Goal: Information Seeking & Learning: Check status

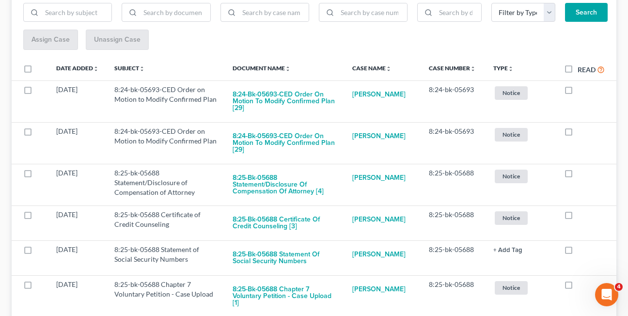
scroll to position [157, 0]
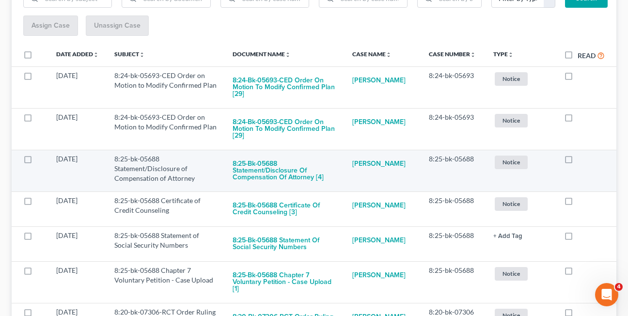
click at [577, 161] on label at bounding box center [577, 161] width 0 height 0
click at [581, 160] on input "checkbox" at bounding box center [584, 157] width 6 height 6
checkbox input "true"
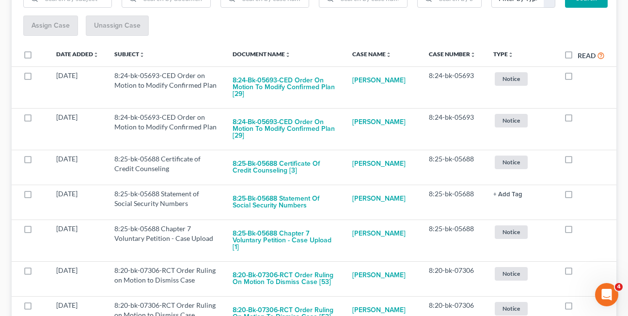
click at [577, 161] on label at bounding box center [577, 161] width 0 height 0
click at [581, 160] on input "checkbox" at bounding box center [584, 157] width 6 height 6
checkbox input "true"
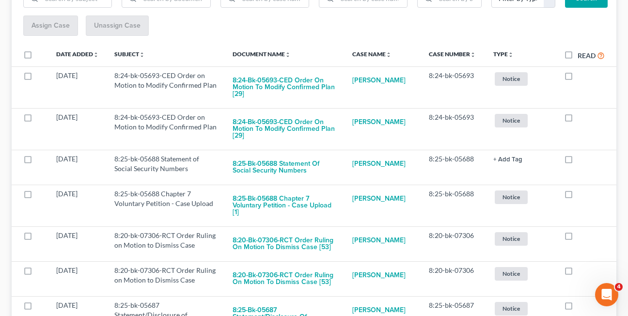
click at [577, 161] on label at bounding box center [577, 161] width 0 height 0
click at [581, 160] on input "checkbox" at bounding box center [584, 157] width 6 height 6
checkbox input "true"
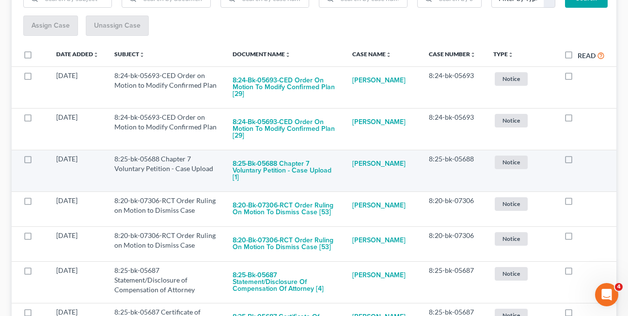
click at [577, 161] on label at bounding box center [577, 161] width 0 height 0
click at [581, 160] on input "checkbox" at bounding box center [584, 157] width 6 height 6
checkbox input "true"
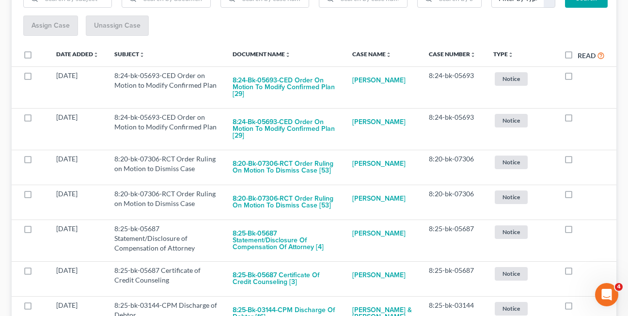
click at [324, 18] on div "Assign Case Unassign Case" at bounding box center [313, 25] width 581 height 21
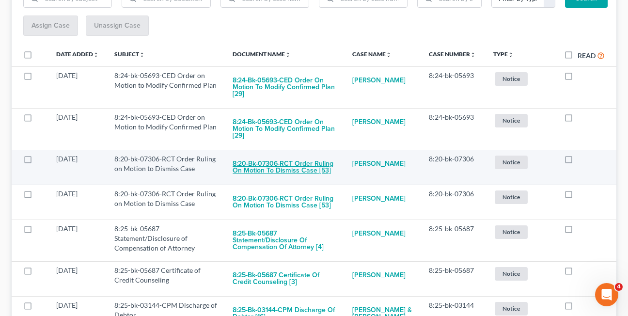
click at [270, 169] on button "8:20-bk-07306-RCT Order Ruling on Motion to Dismiss Case [53]" at bounding box center [284, 167] width 104 height 26
checkbox input "true"
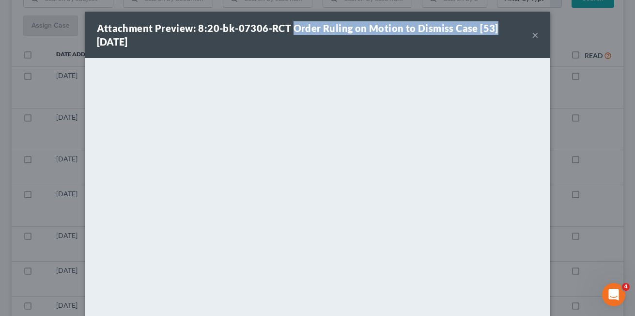
drag, startPoint x: 288, startPoint y: 28, endPoint x: 495, endPoint y: 28, distance: 206.8
click at [495, 28] on div "Attachment Preview: 8:20-bk-07306-RCT Order Ruling on Motion to Dismiss Case [5…" at bounding box center [314, 34] width 435 height 27
copy strong "Order Ruling on Motion to Dismiss Case [53]"
click at [532, 36] on button "×" at bounding box center [535, 35] width 7 height 12
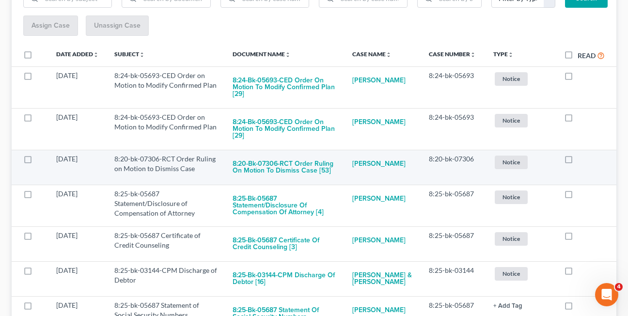
click at [577, 161] on label at bounding box center [577, 161] width 0 height 0
click at [581, 159] on input "checkbox" at bounding box center [584, 157] width 6 height 6
checkbox input "true"
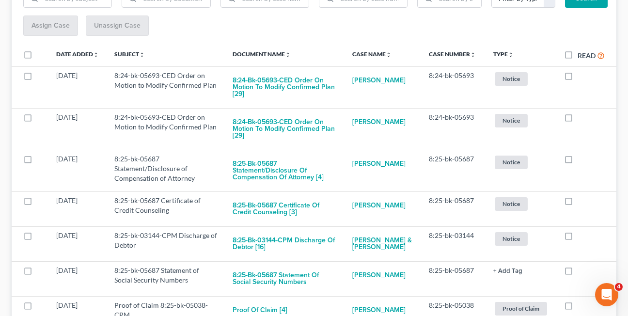
click at [577, 161] on label at bounding box center [577, 161] width 0 height 0
click at [581, 159] on input "checkbox" at bounding box center [584, 157] width 6 height 6
checkbox input "true"
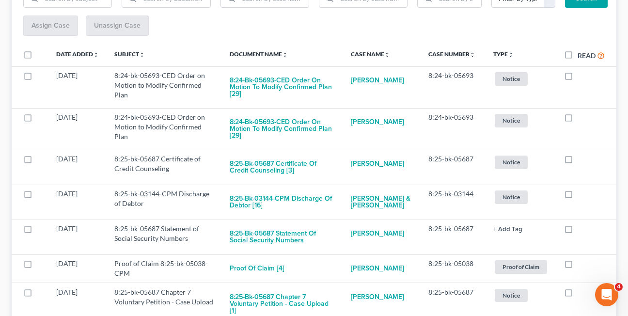
click at [577, 161] on label at bounding box center [577, 161] width 0 height 0
click at [581, 159] on input "checkbox" at bounding box center [584, 157] width 6 height 6
checkbox input "true"
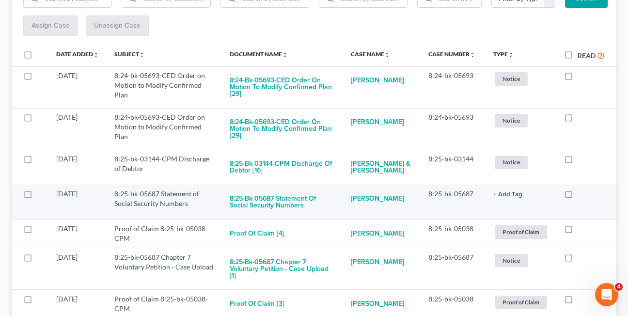
click at [577, 196] on label at bounding box center [577, 196] width 0 height 0
click at [581, 195] on input "checkbox" at bounding box center [584, 192] width 6 height 6
checkbox input "true"
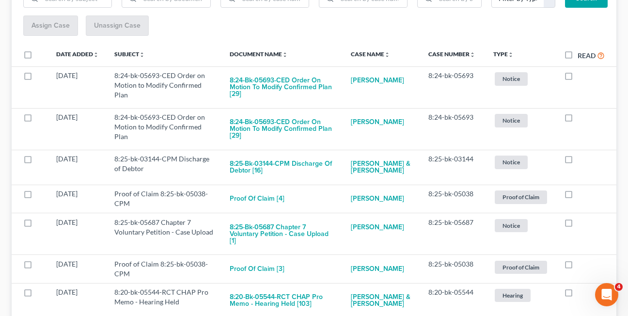
click at [577, 196] on label at bounding box center [577, 196] width 0 height 0
click at [581, 195] on input "checkbox" at bounding box center [584, 192] width 6 height 6
checkbox input "true"
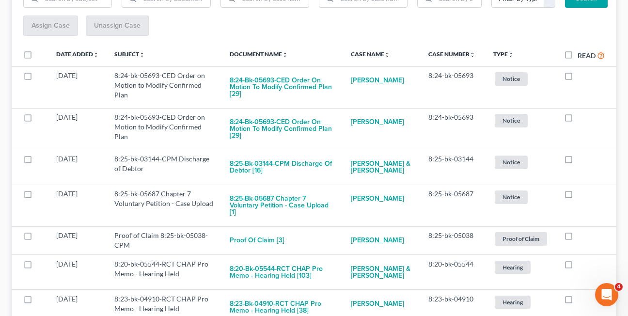
click at [577, 196] on label at bounding box center [577, 196] width 0 height 0
click at [581, 195] on input "checkbox" at bounding box center [584, 192] width 6 height 6
checkbox input "true"
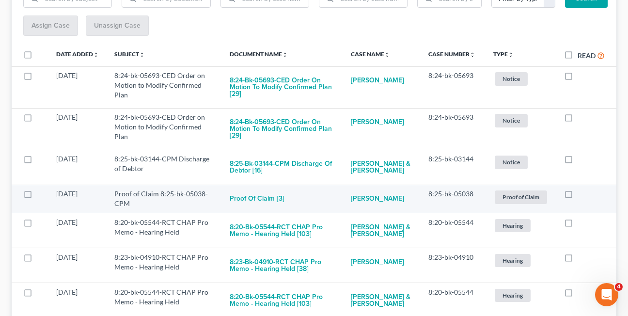
click at [577, 196] on label at bounding box center [577, 196] width 0 height 0
click at [581, 195] on input "checkbox" at bounding box center [584, 192] width 6 height 6
checkbox input "true"
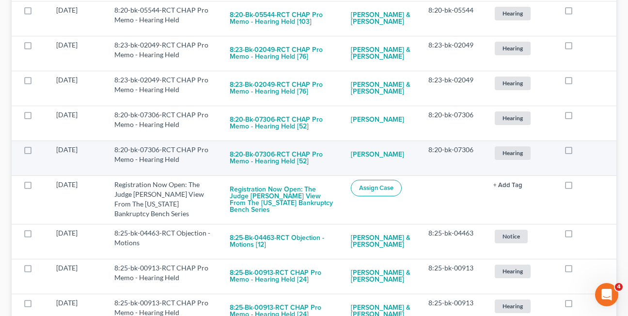
scroll to position [414, 0]
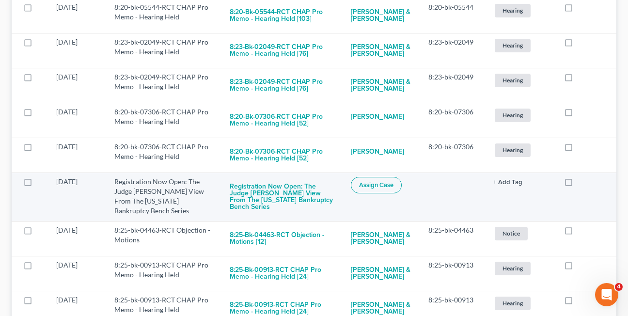
click at [577, 184] on label at bounding box center [577, 184] width 0 height 0
click at [581, 183] on input "checkbox" at bounding box center [584, 180] width 6 height 6
checkbox input "true"
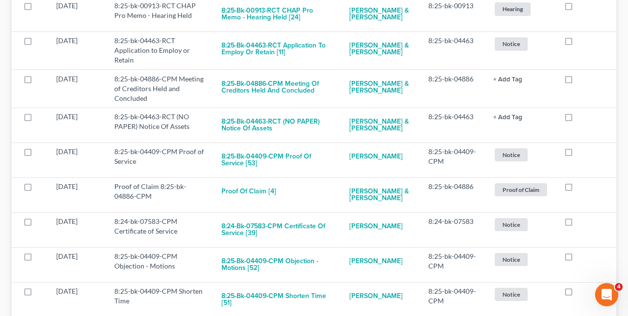
scroll to position [667, 0]
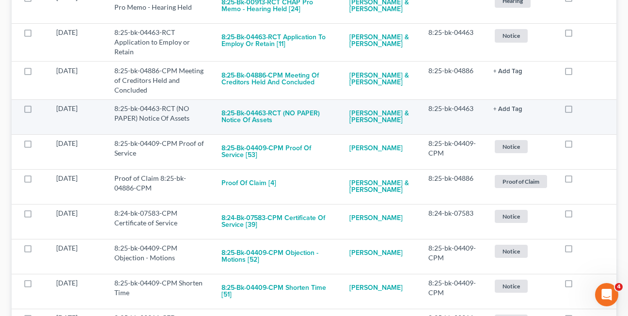
click at [577, 111] on label at bounding box center [577, 111] width 0 height 0
click at [581, 110] on input "checkbox" at bounding box center [584, 107] width 6 height 6
checkbox input "true"
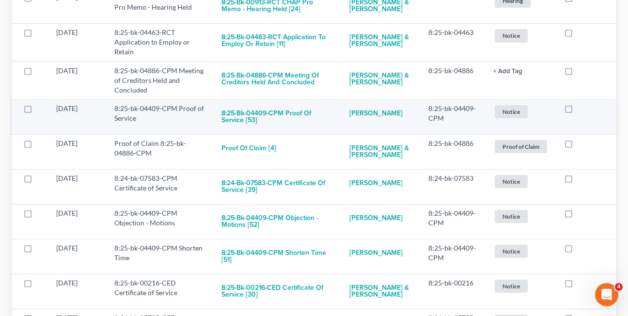
click at [577, 111] on label at bounding box center [577, 111] width 0 height 0
click at [581, 110] on input "checkbox" at bounding box center [584, 107] width 6 height 6
checkbox input "true"
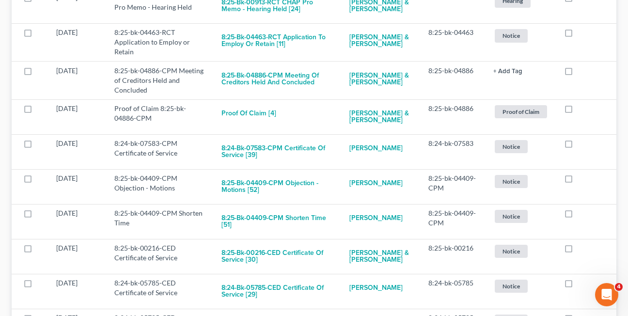
click at [577, 111] on label at bounding box center [577, 111] width 0 height 0
click at [581, 110] on input "checkbox" at bounding box center [584, 107] width 6 height 6
checkbox input "true"
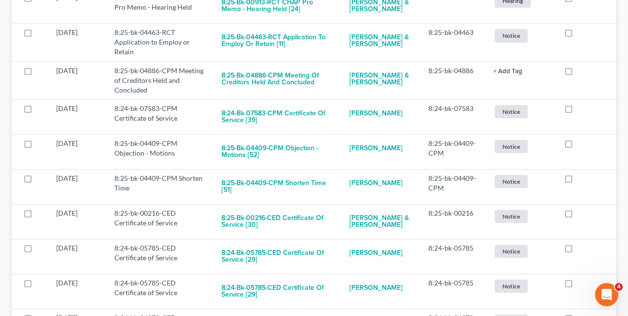
click at [577, 111] on label at bounding box center [577, 111] width 0 height 0
click at [581, 110] on input "checkbox" at bounding box center [584, 107] width 6 height 6
checkbox input "true"
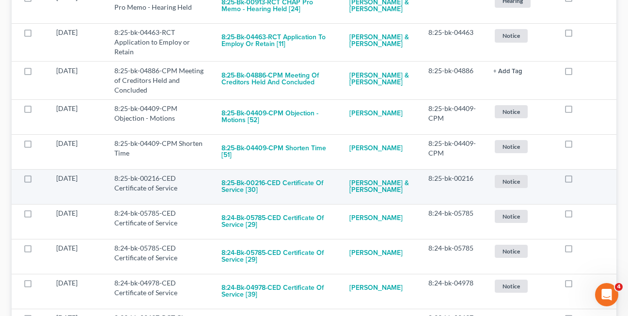
click at [577, 181] on label at bounding box center [577, 181] width 0 height 0
click at [581, 180] on input "checkbox" at bounding box center [584, 176] width 6 height 6
checkbox input "true"
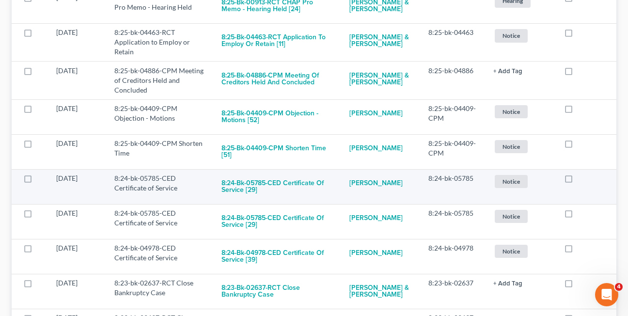
click at [577, 181] on label at bounding box center [577, 181] width 0 height 0
click at [581, 177] on input "checkbox" at bounding box center [584, 176] width 6 height 6
checkbox input "true"
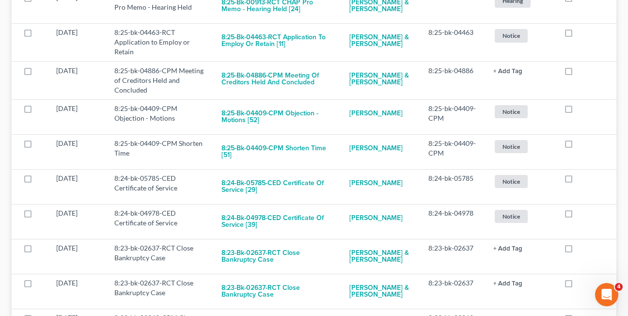
click at [577, 181] on label at bounding box center [577, 181] width 0 height 0
click at [581, 177] on input "checkbox" at bounding box center [584, 176] width 6 height 6
checkbox input "true"
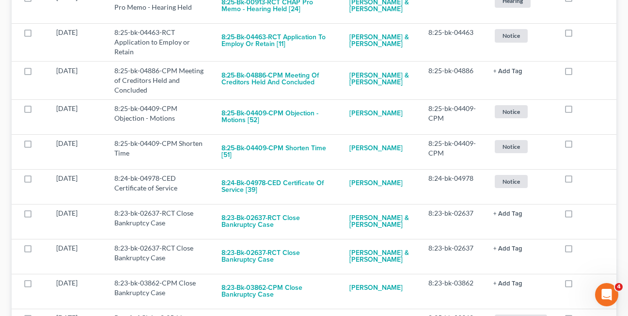
click at [577, 181] on label at bounding box center [577, 181] width 0 height 0
click at [581, 177] on input "checkbox" at bounding box center [584, 176] width 6 height 6
checkbox input "true"
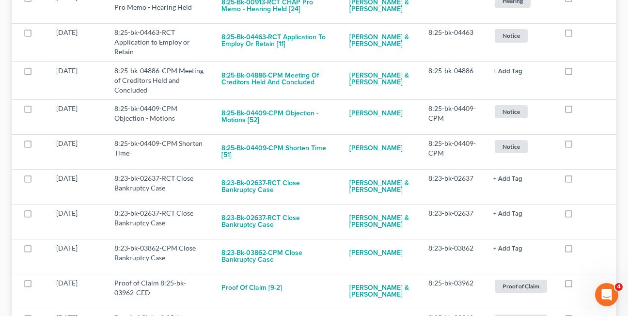
click at [577, 181] on label at bounding box center [577, 181] width 0 height 0
click at [581, 177] on input "checkbox" at bounding box center [584, 176] width 6 height 6
checkbox input "true"
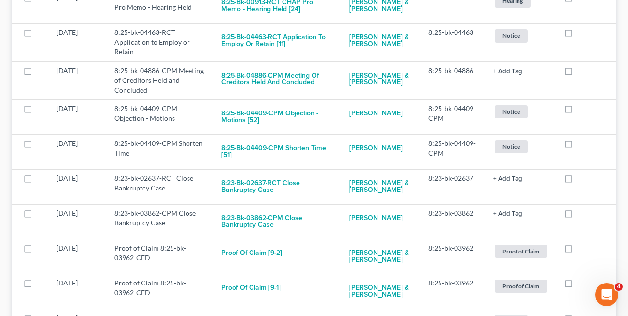
click at [577, 181] on label at bounding box center [577, 181] width 0 height 0
click at [581, 177] on input "checkbox" at bounding box center [584, 176] width 6 height 6
checkbox input "true"
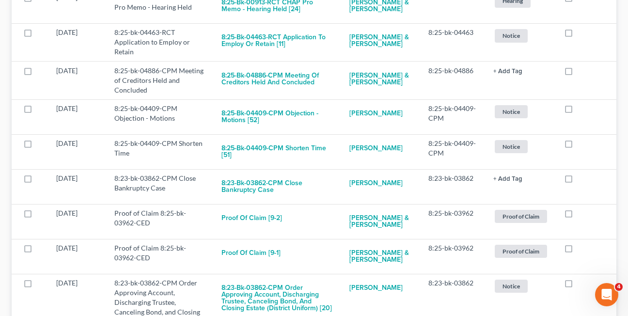
click at [577, 181] on label at bounding box center [577, 181] width 0 height 0
click at [581, 177] on input "checkbox" at bounding box center [584, 176] width 6 height 6
checkbox input "true"
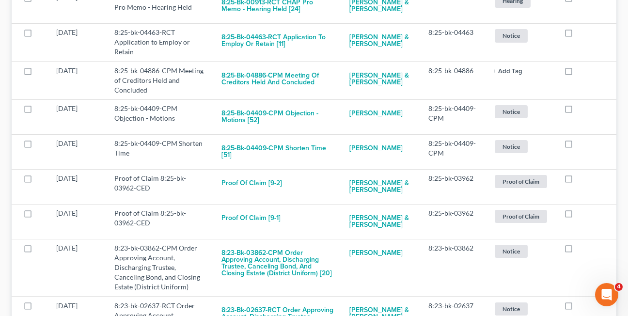
click at [577, 181] on label at bounding box center [577, 181] width 0 height 0
click at [581, 177] on input "checkbox" at bounding box center [584, 176] width 6 height 6
checkbox input "true"
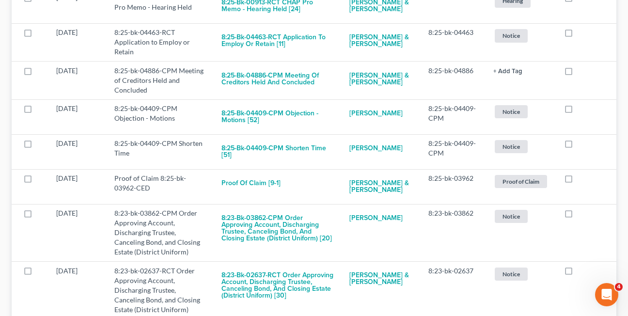
click at [577, 181] on label at bounding box center [577, 181] width 0 height 0
click at [581, 177] on input "checkbox" at bounding box center [584, 176] width 6 height 6
checkbox input "true"
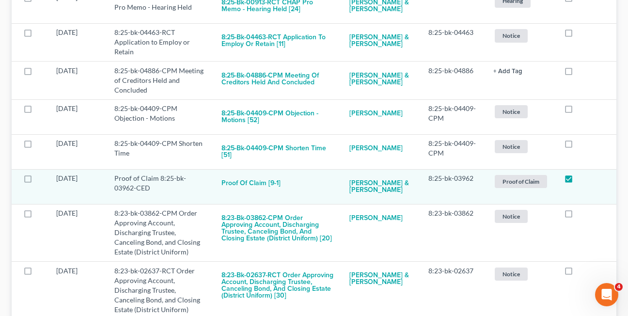
scroll to position [661, 0]
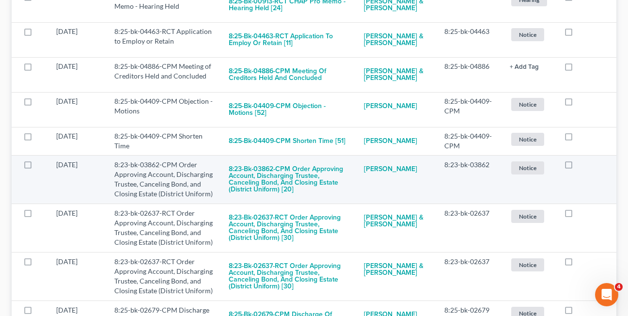
click at [577, 167] on label at bounding box center [577, 167] width 0 height 0
click at [581, 166] on input "checkbox" at bounding box center [584, 163] width 6 height 6
checkbox input "true"
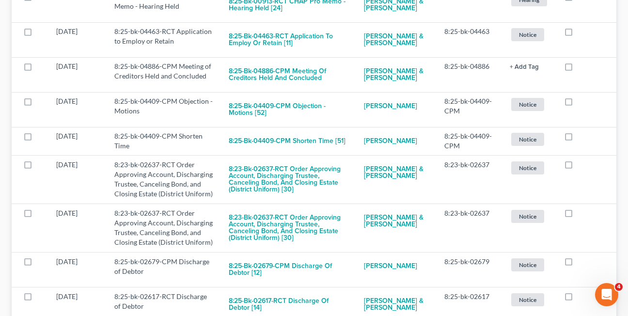
click at [577, 167] on label at bounding box center [577, 167] width 0 height 0
click at [581, 166] on input "checkbox" at bounding box center [584, 163] width 6 height 6
checkbox input "true"
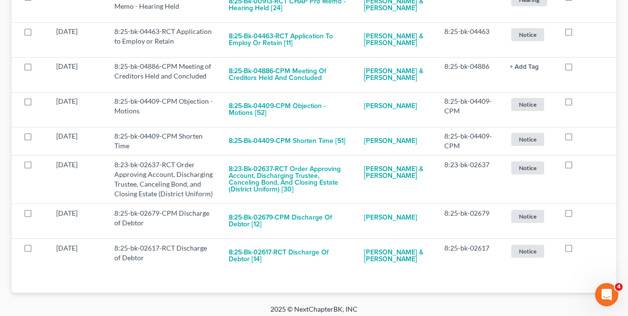
click at [577, 167] on label at bounding box center [577, 167] width 0 height 0
click at [581, 166] on input "checkbox" at bounding box center [584, 163] width 6 height 6
checkbox input "true"
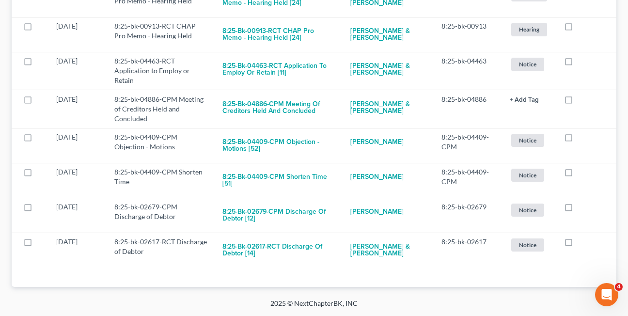
scroll to position [628, 0]
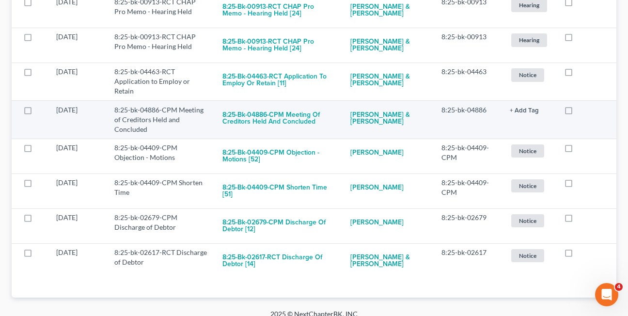
click at [577, 112] on label at bounding box center [577, 112] width 0 height 0
click at [581, 105] on input "checkbox" at bounding box center [584, 108] width 6 height 6
checkbox input "true"
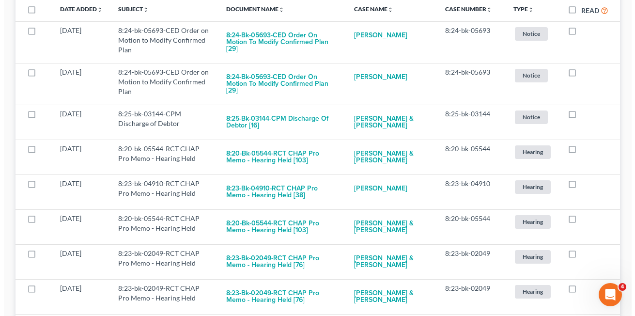
scroll to position [208, 0]
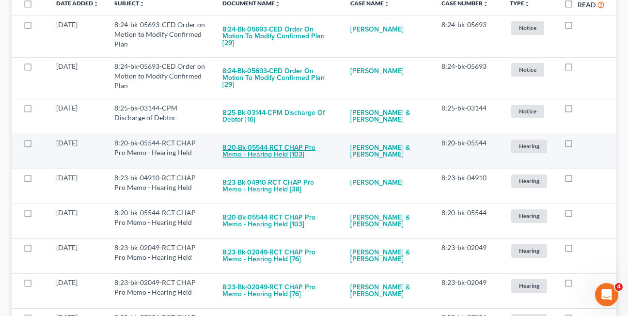
click at [262, 145] on button "8:20-bk-05544-RCT CHAP Pro Memo - Hearing Held [103]" at bounding box center [278, 151] width 112 height 26
checkbox input "true"
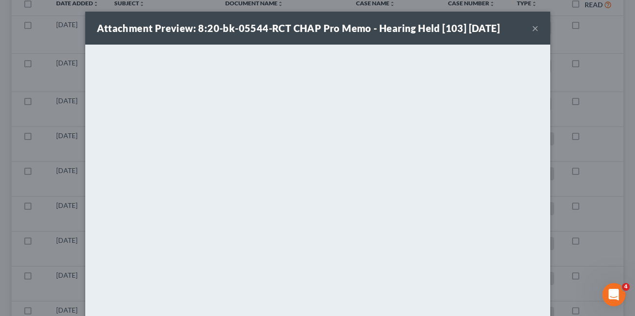
click at [532, 29] on button "×" at bounding box center [535, 28] width 7 height 12
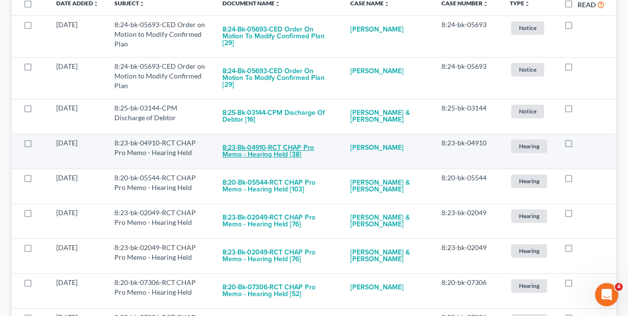
click at [240, 145] on button "8:23-bk-04910-RCT CHAP Pro Memo - Hearing Held [38]" at bounding box center [278, 151] width 112 height 26
checkbox input "true"
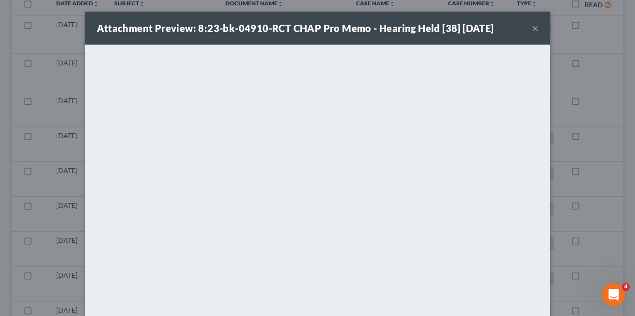
click at [533, 28] on button "×" at bounding box center [535, 28] width 7 height 12
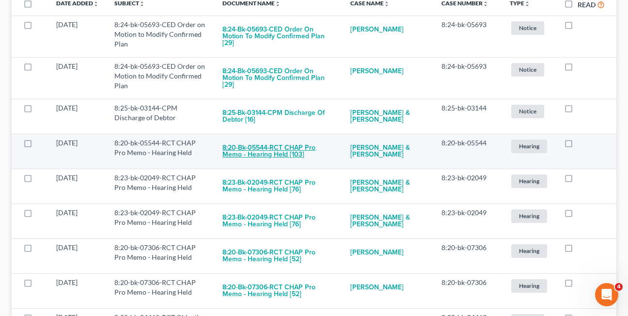
click at [240, 144] on button "8:20-bk-05544-RCT CHAP Pro Memo - Hearing Held [103]" at bounding box center [278, 151] width 112 height 26
checkbox input "true"
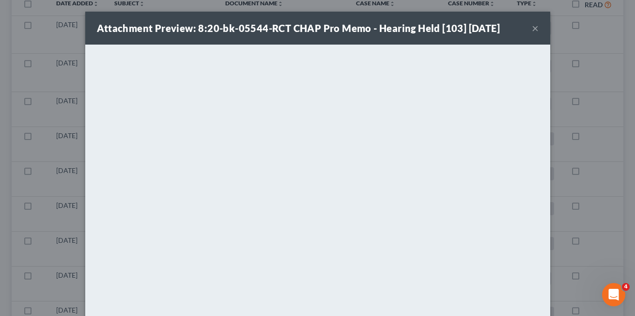
click at [532, 31] on button "×" at bounding box center [535, 28] width 7 height 12
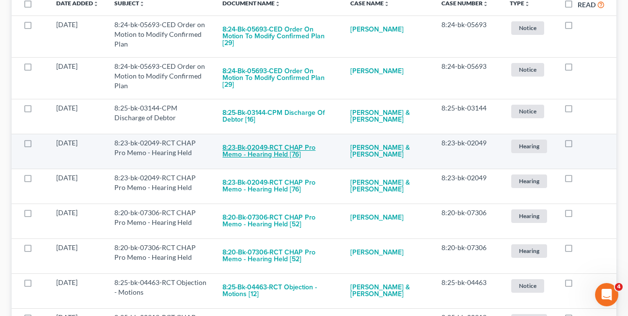
click at [241, 149] on button "8:23-bk-02049-RCT CHAP Pro Memo - Hearing Held [76]" at bounding box center [278, 151] width 112 height 26
checkbox input "true"
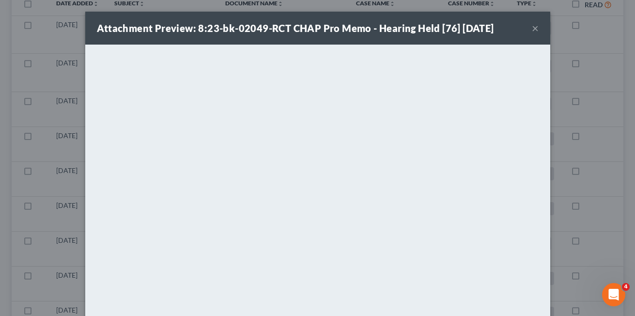
click at [532, 29] on button "×" at bounding box center [535, 28] width 7 height 12
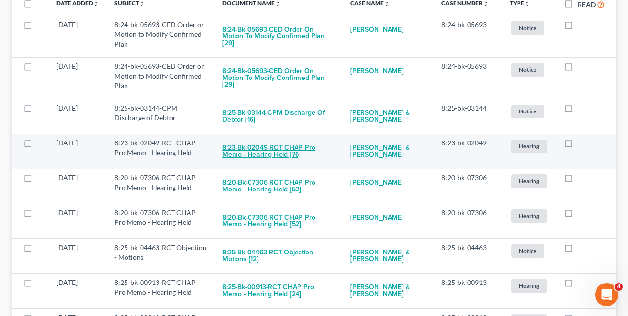
click at [266, 147] on button "8:23-bk-02049-RCT CHAP Pro Memo - Hearing Held [76]" at bounding box center [278, 151] width 112 height 26
checkbox input "true"
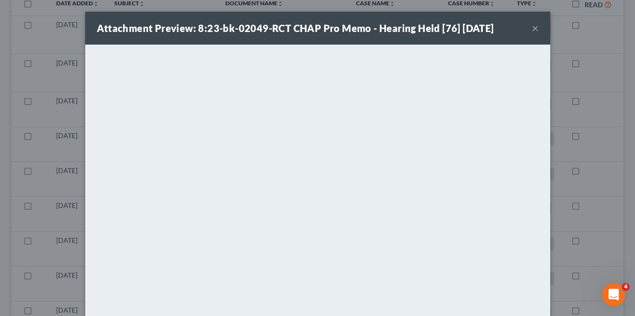
click at [532, 29] on button "×" at bounding box center [535, 28] width 7 height 12
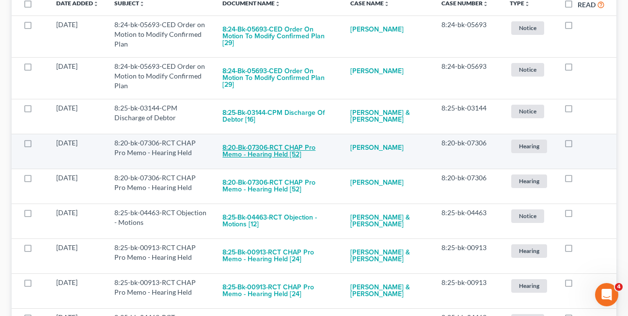
click at [255, 146] on button "8:20-bk-07306-RCT CHAP Pro Memo - Hearing Held [52]" at bounding box center [278, 151] width 112 height 26
checkbox input "true"
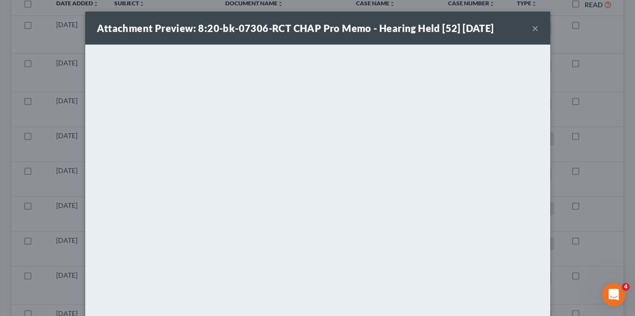
click at [532, 25] on button "×" at bounding box center [535, 28] width 7 height 12
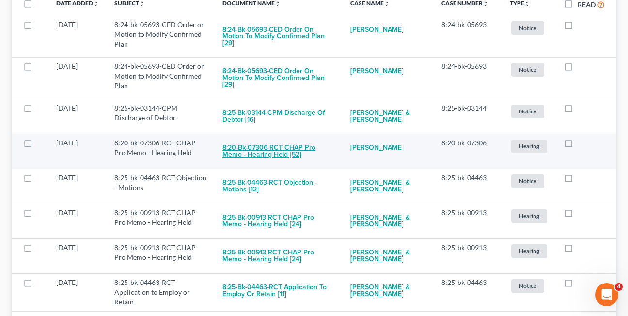
click at [268, 141] on button "8:20-bk-07306-RCT CHAP Pro Memo - Hearing Held [52]" at bounding box center [278, 151] width 112 height 26
checkbox input "true"
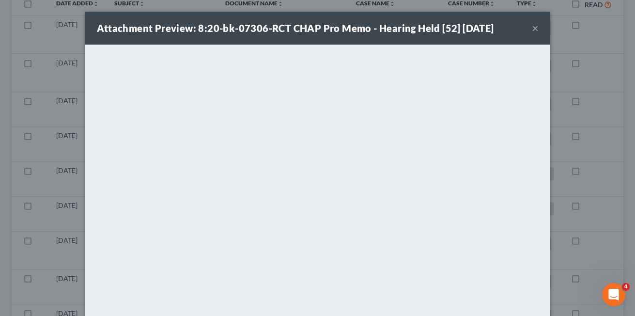
click at [532, 31] on button "×" at bounding box center [535, 28] width 7 height 12
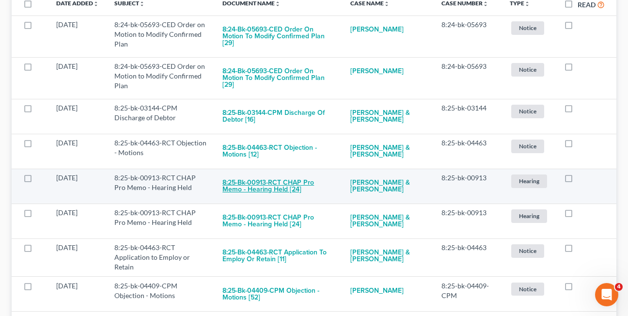
click at [261, 182] on button "8:25-bk-00913-RCT CHAP Pro Memo - Hearing Held [24]" at bounding box center [278, 186] width 112 height 26
checkbox input "true"
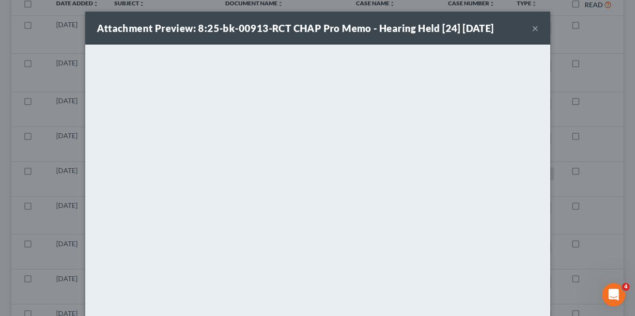
click at [532, 27] on button "×" at bounding box center [535, 28] width 7 height 12
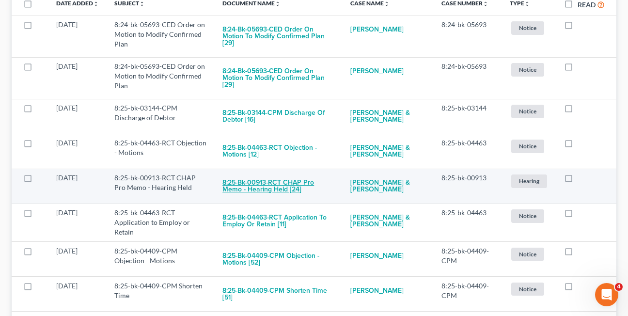
click at [255, 178] on button "8:25-bk-00913-RCT CHAP Pro Memo - Hearing Held [24]" at bounding box center [278, 186] width 112 height 26
checkbox input "true"
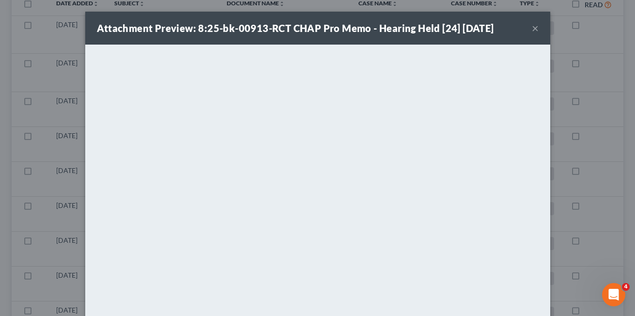
click at [532, 27] on button "×" at bounding box center [535, 28] width 7 height 12
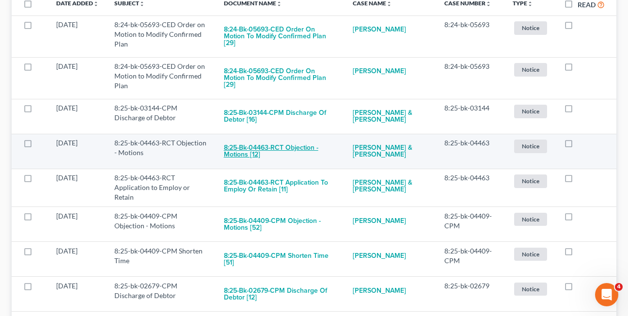
click at [251, 141] on button "8:25-bk-04463-RCT Objection - Motions [12]" at bounding box center [280, 151] width 113 height 26
checkbox input "true"
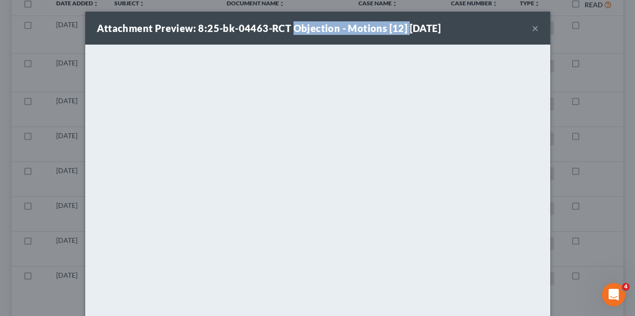
drag, startPoint x: 289, startPoint y: 28, endPoint x: 401, endPoint y: 29, distance: 111.4
click at [401, 29] on strong "Attachment Preview: 8:25-bk-04463-RCT Objection - Motions [12] 08/12/2025" at bounding box center [269, 28] width 344 height 12
copy strong "Objection - Motions [12]"
click at [532, 27] on button "×" at bounding box center [535, 28] width 7 height 12
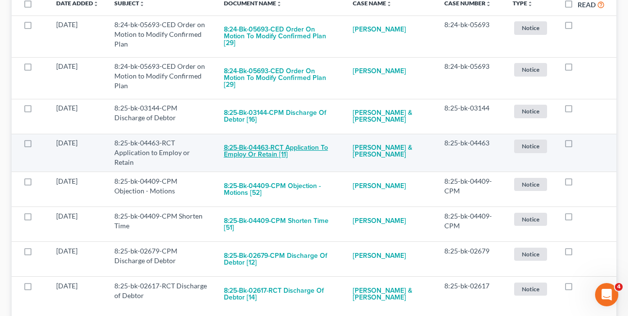
click at [255, 146] on button "8:25-bk-04463-RCT Application to Employ or Retain [11]" at bounding box center [280, 151] width 113 height 26
checkbox input "true"
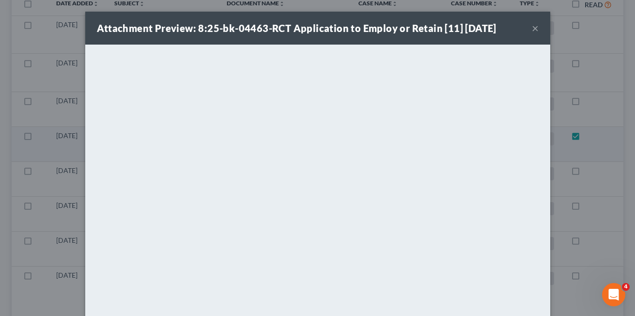
scroll to position [194, 0]
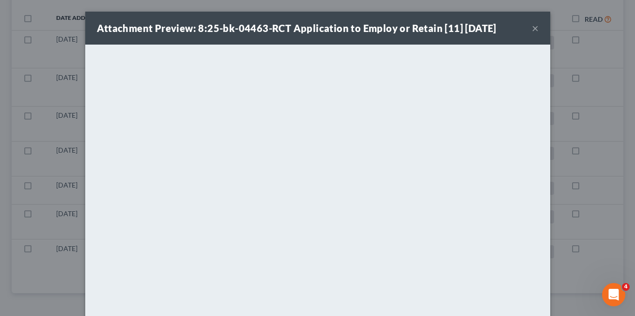
click at [532, 29] on button "×" at bounding box center [535, 28] width 7 height 12
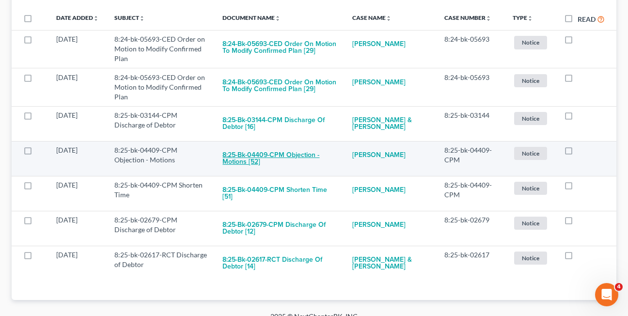
click at [247, 161] on button "8:25-bk-04409-CPM Objection - Motions [52]" at bounding box center [279, 158] width 114 height 26
checkbox input "true"
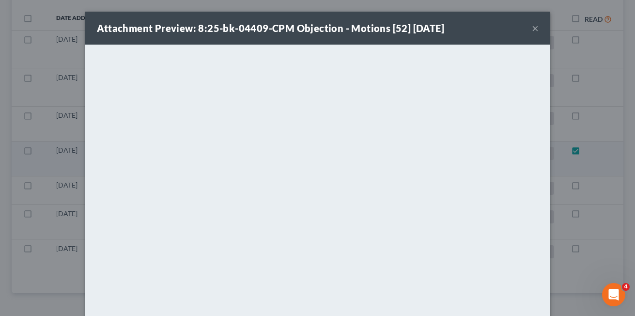
scroll to position [159, 0]
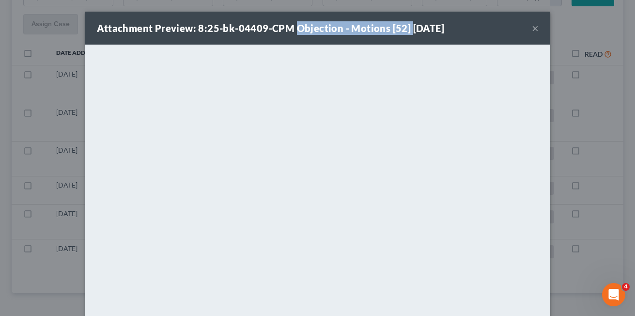
drag, startPoint x: 292, startPoint y: 29, endPoint x: 403, endPoint y: 28, distance: 111.4
click at [403, 28] on strong "Attachment Preview: 8:25-bk-04409-CPM Objection - Motions [52] 08/12/2025" at bounding box center [271, 28] width 348 height 12
copy strong "Objection - Motions [52]"
click at [532, 31] on button "×" at bounding box center [535, 28] width 7 height 12
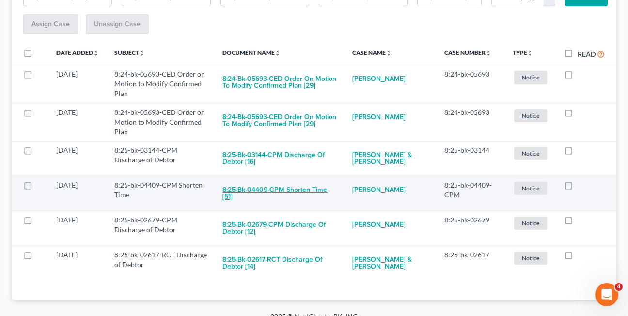
click at [266, 189] on button "8:25-bk-04409-CPM Shorten Time [51]" at bounding box center [279, 193] width 114 height 26
checkbox input "true"
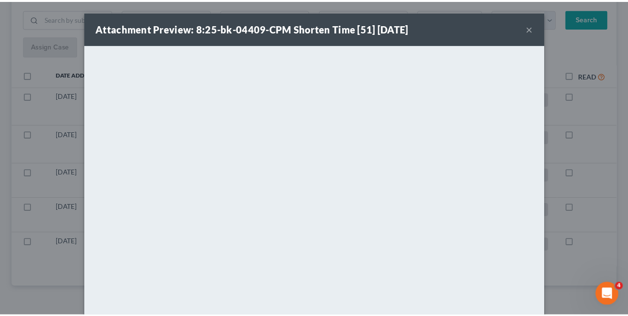
scroll to position [131, 0]
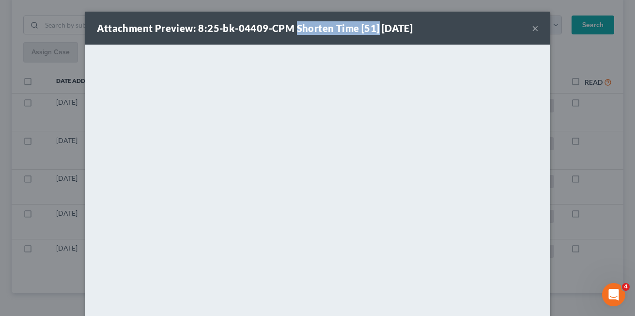
drag, startPoint x: 291, startPoint y: 30, endPoint x: 371, endPoint y: 31, distance: 79.4
click at [371, 31] on strong "Attachment Preview: 8:25-bk-04409-CPM Shorten Time [51] 08/12/2025" at bounding box center [255, 28] width 316 height 12
copy strong "Shorten Time [51]"
click at [532, 30] on button "×" at bounding box center [535, 28] width 7 height 12
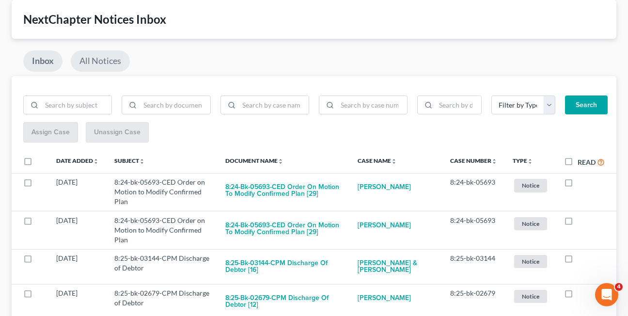
click at [112, 61] on link "All Notices" at bounding box center [100, 60] width 59 height 21
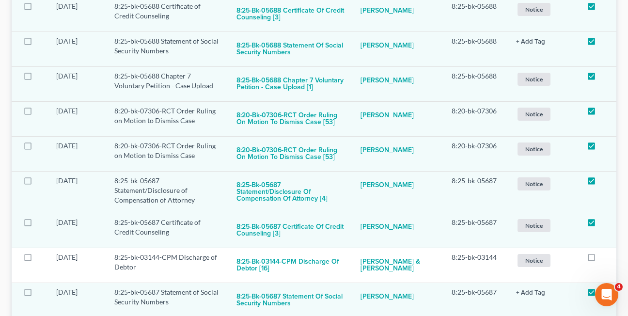
scroll to position [0, 0]
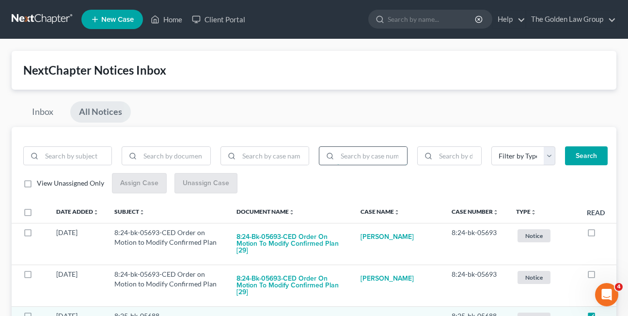
click at [351, 158] on input "search" at bounding box center [372, 156] width 70 height 18
click at [277, 158] on input "search" at bounding box center [274, 156] width 70 height 18
click at [565, 146] on button "Search" at bounding box center [586, 155] width 43 height 19
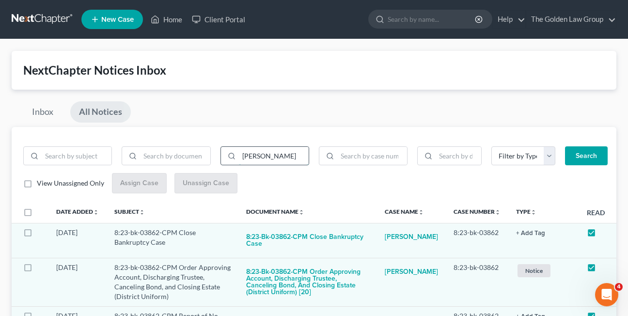
drag, startPoint x: 283, startPoint y: 156, endPoint x: 232, endPoint y: 156, distance: 51.3
click at [232, 156] on div "lisa belcher" at bounding box center [264, 155] width 89 height 19
type input "angel martinez"
click at [565, 146] on button "Search" at bounding box center [586, 155] width 43 height 19
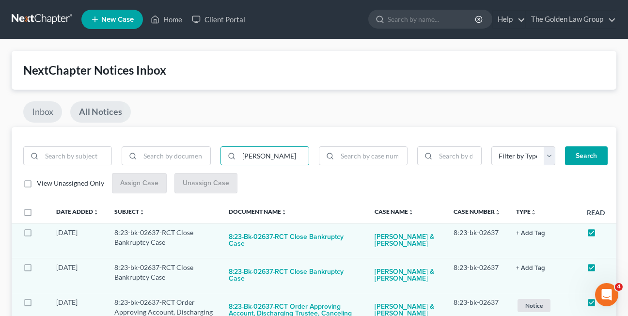
click at [42, 112] on link "Inbox" at bounding box center [42, 111] width 39 height 21
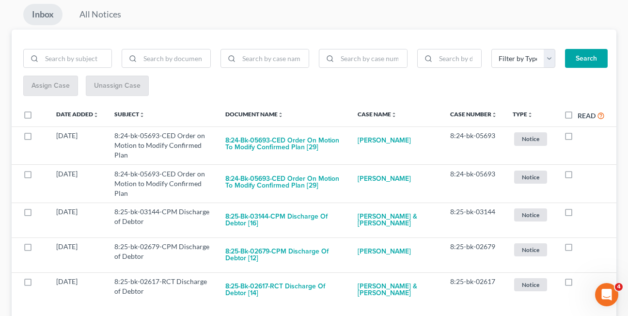
scroll to position [131, 0]
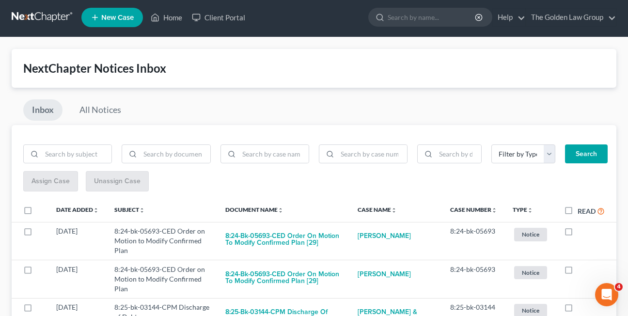
click at [331, 116] on div "Inbox All Notices" at bounding box center [314, 112] width 604 height 26
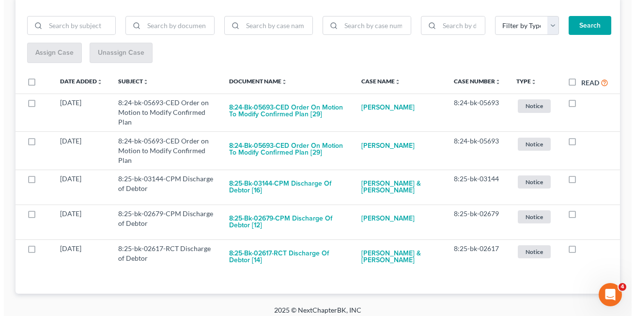
scroll to position [131, 0]
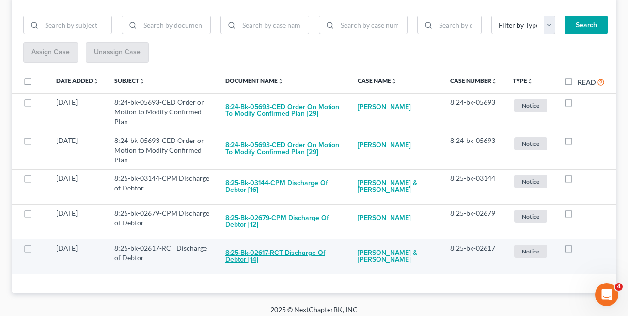
click at [255, 248] on button "8:25-bk-02617-RCT Discharge of Debtor [14]" at bounding box center [283, 256] width 117 height 26
checkbox input "true"
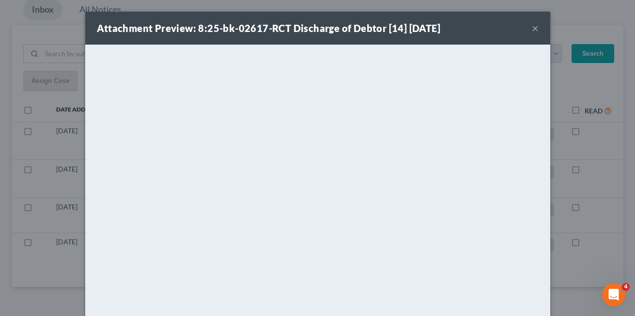
scroll to position [96, 0]
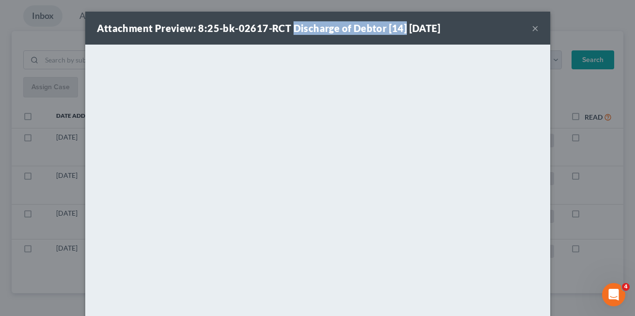
drag, startPoint x: 287, startPoint y: 28, endPoint x: 398, endPoint y: 32, distance: 111.0
click at [398, 32] on strong "Attachment Preview: 8:25-bk-02617-RCT Discharge of Debtor [14] 08/10/2025" at bounding box center [269, 28] width 344 height 12
copy strong "Discharge of Debtor [14]"
click at [276, 33] on strong "Attachment Preview: 8:25-bk-02617-RCT Discharge of Debtor [14] 08/10/2025" at bounding box center [269, 28] width 344 height 12
click at [532, 29] on button "×" at bounding box center [535, 28] width 7 height 12
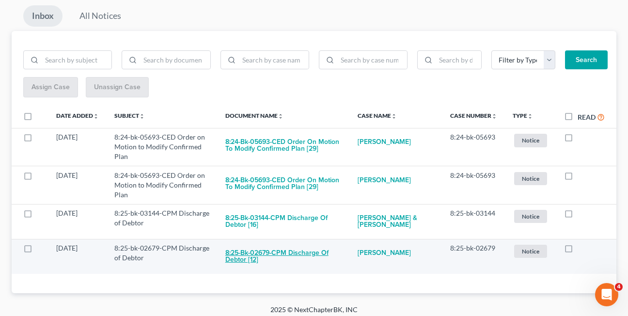
click at [271, 248] on button "8:25-bk-02679-CPM Discharge of Debtor [12]" at bounding box center [283, 256] width 117 height 26
checkbox input "true"
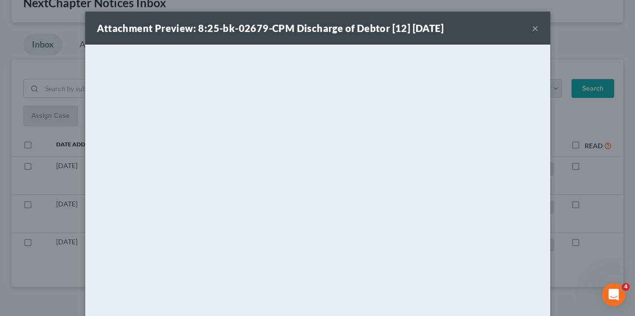
scroll to position [61, 0]
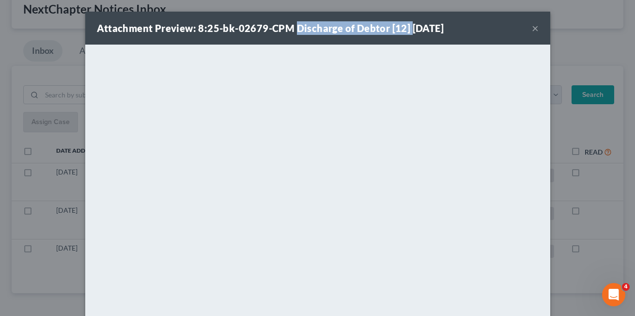
drag, startPoint x: 292, startPoint y: 28, endPoint x: 403, endPoint y: 29, distance: 111.9
click at [403, 29] on strong "Attachment Preview: 8:25-bk-02679-CPM Discharge of Debtor [12] 08/11/2025" at bounding box center [270, 28] width 347 height 12
copy strong "Discharge of Debtor [12]"
click at [532, 28] on button "×" at bounding box center [535, 28] width 7 height 12
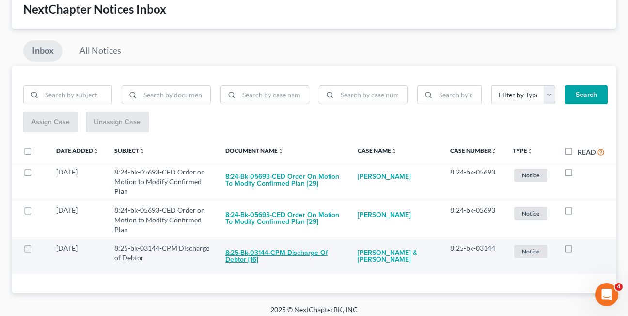
click at [276, 243] on button "8:25-bk-03144-CPM Discharge of Debtor [16]" at bounding box center [283, 256] width 117 height 26
checkbox input "true"
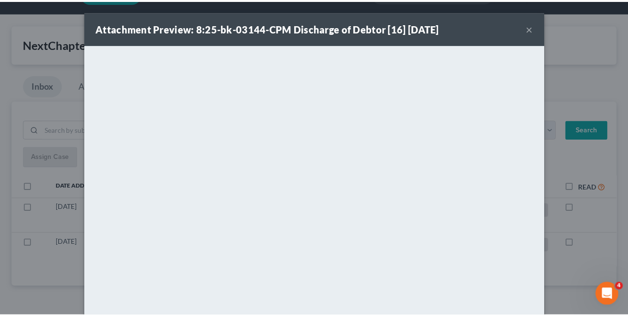
scroll to position [26, 0]
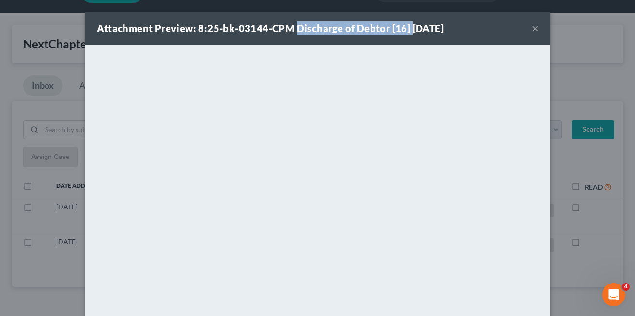
drag, startPoint x: 290, startPoint y: 26, endPoint x: 403, endPoint y: 27, distance: 113.3
click at [403, 27] on strong "Attachment Preview: 8:25-bk-03144-CPM Discharge of Debtor [16] 08/12/2025" at bounding box center [270, 28] width 347 height 12
copy strong "Discharge of Debtor [16]"
click at [227, 41] on div "Attachment Preview: 8:25-bk-03144-CPM Discharge of Debtor [16] 08/12/2025 ×" at bounding box center [317, 28] width 465 height 33
click at [532, 28] on button "×" at bounding box center [535, 28] width 7 height 12
